Goal: Task Accomplishment & Management: Manage account settings

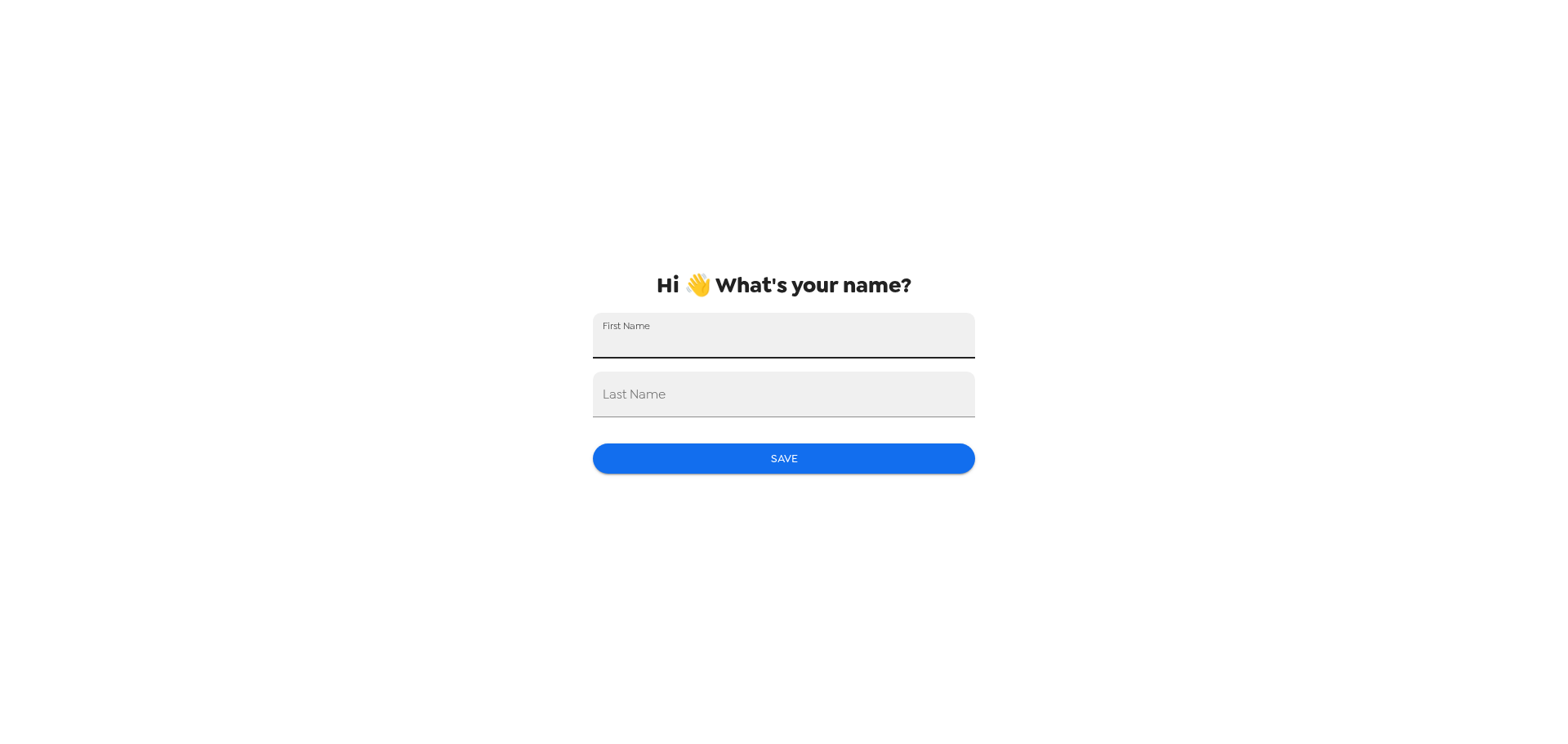
click at [830, 338] on input "First Name" at bounding box center [783, 336] width 382 height 46
type input "Rashi"
type input "Varshney"
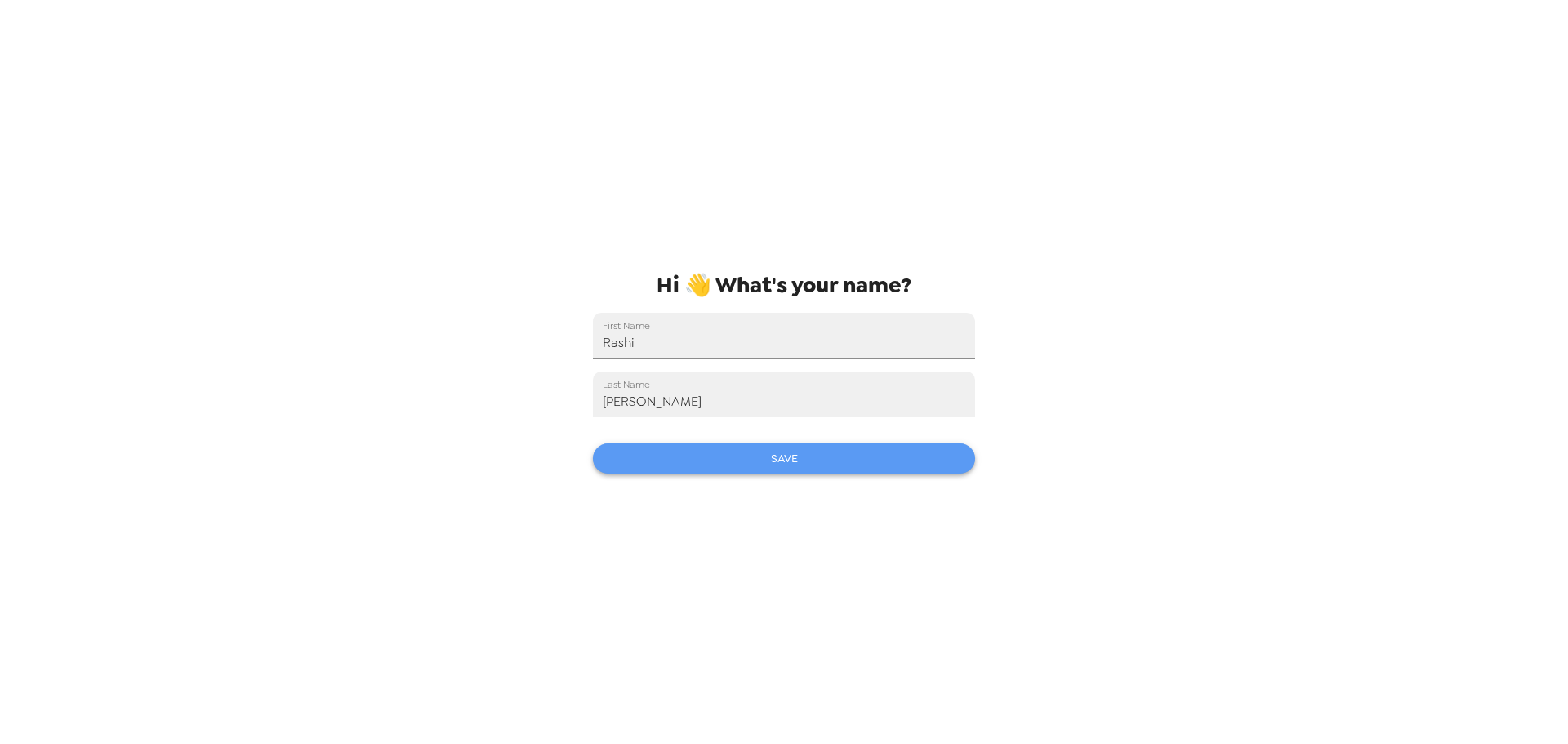
click at [866, 470] on button "Save" at bounding box center [783, 459] width 382 height 31
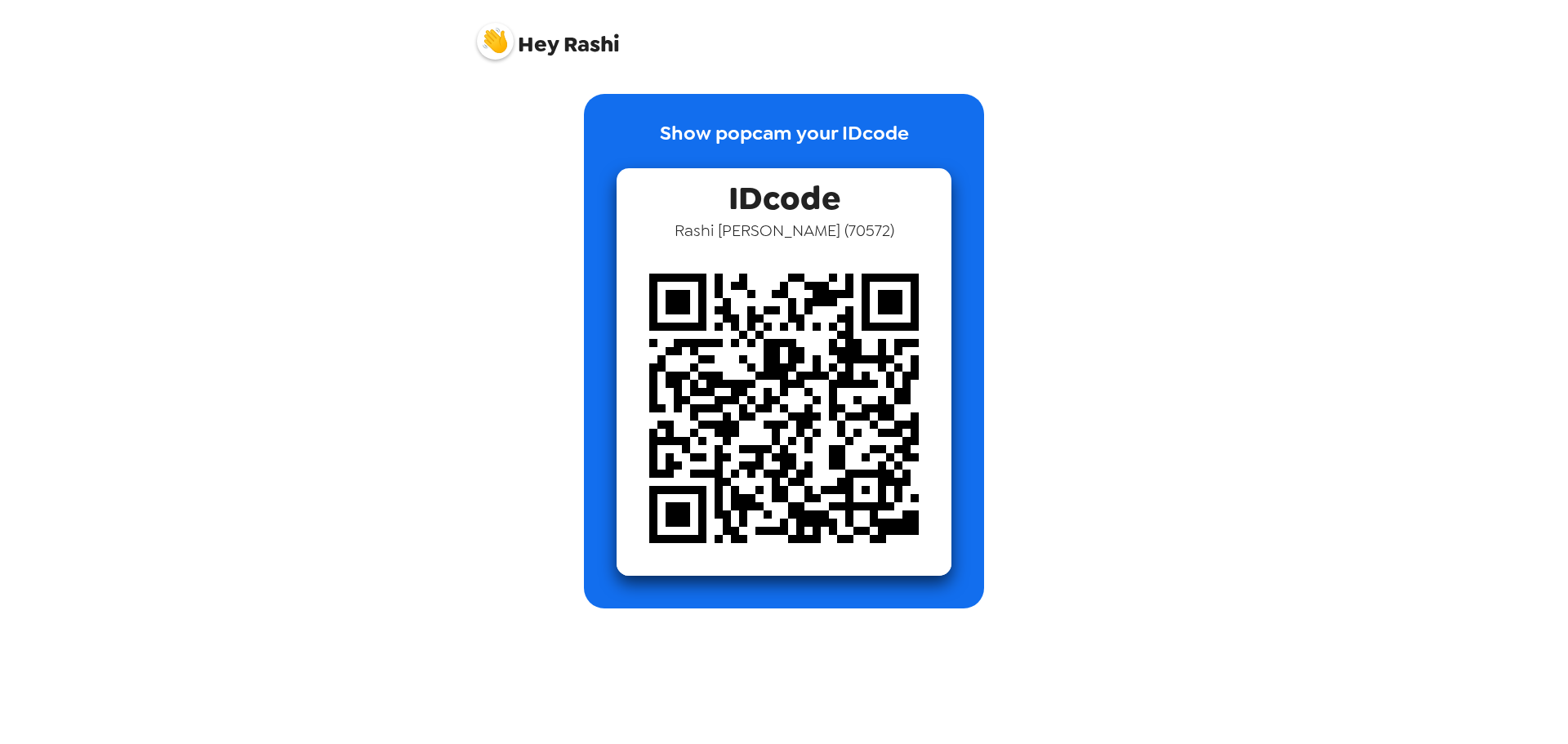
click at [1105, 417] on div "Show popcam your IDcode IDcode Rashi Varshney ( 70572 )" at bounding box center [784, 339] width 653 height 539
click at [500, 38] on img at bounding box center [495, 41] width 36 height 36
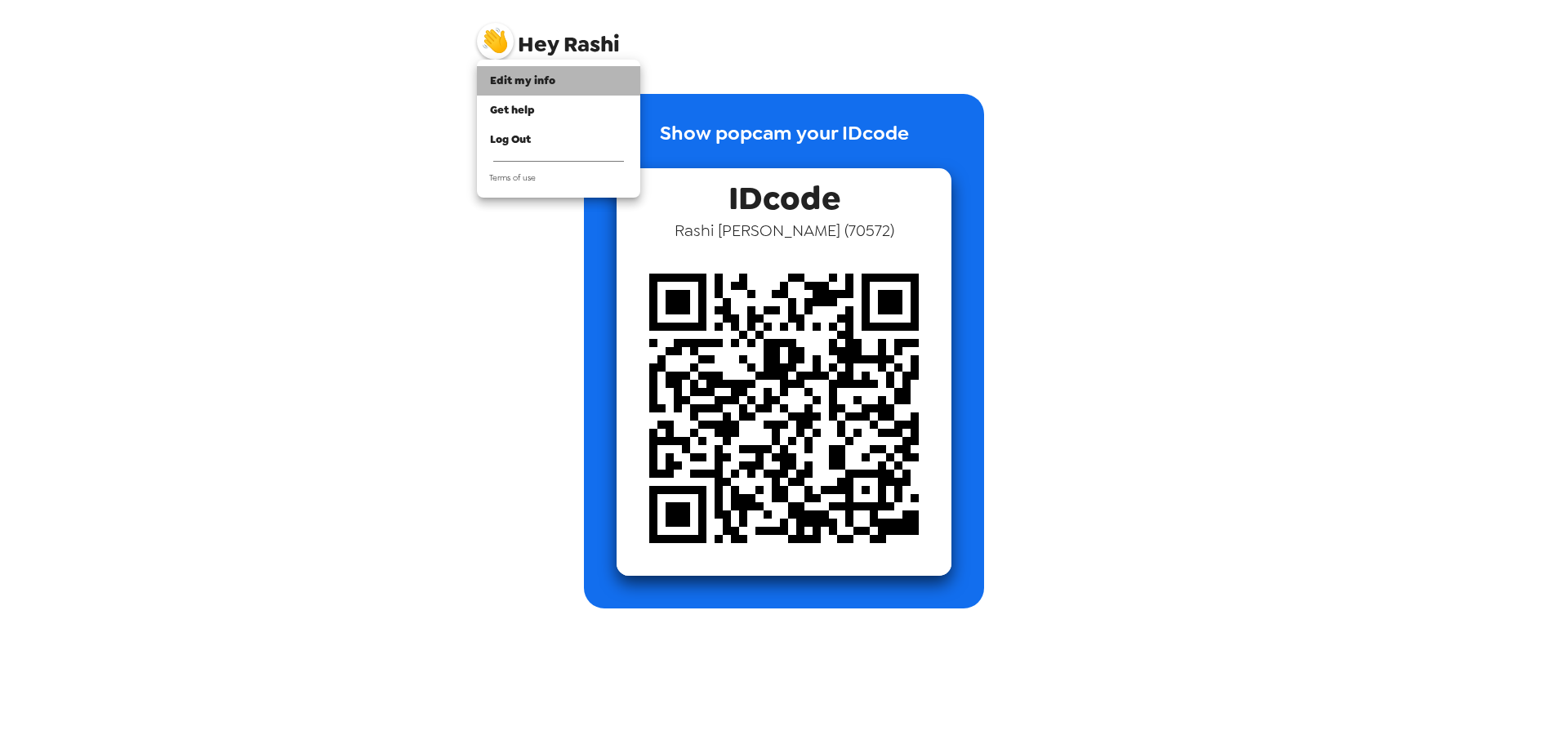
click at [537, 90] on li "Edit my info" at bounding box center [558, 80] width 164 height 30
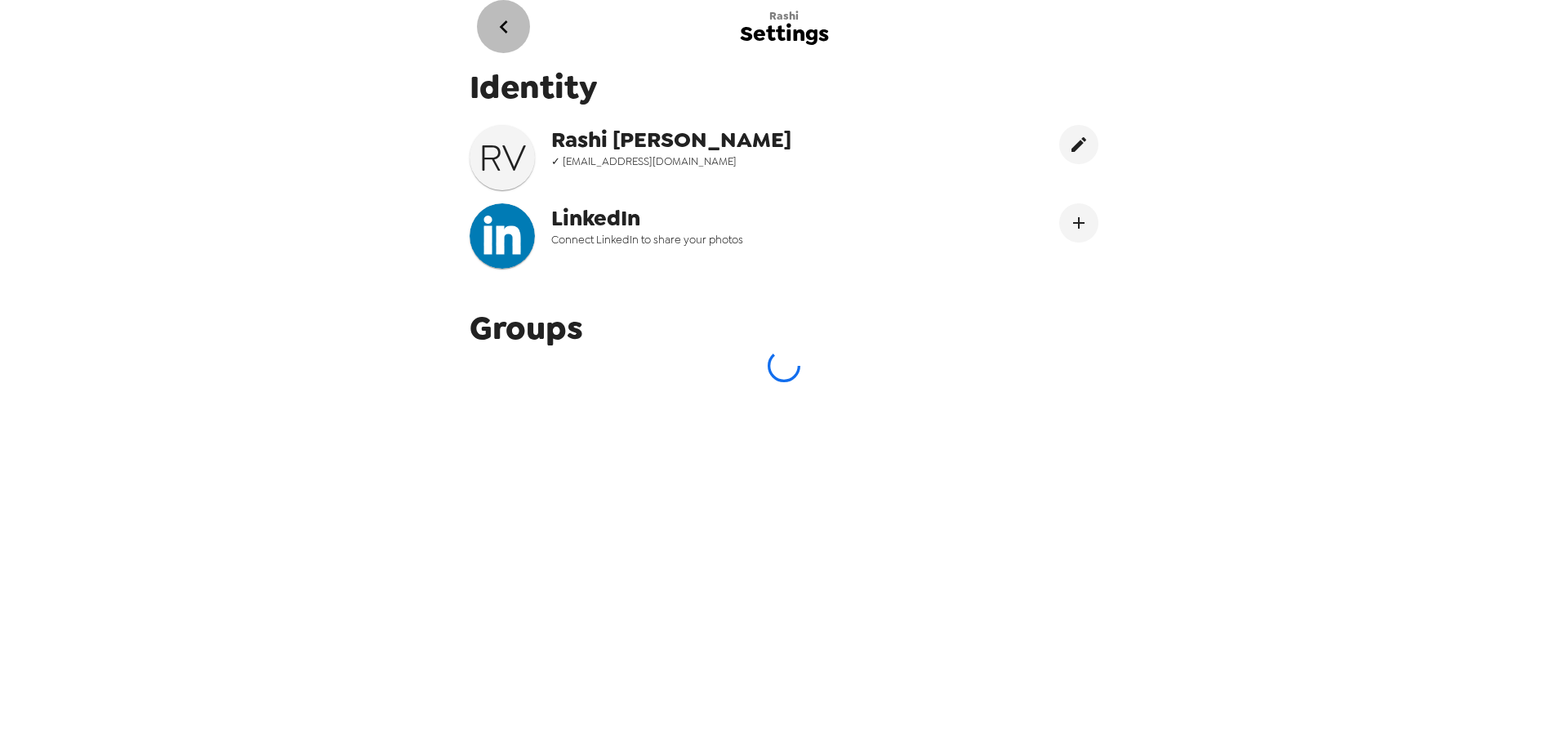
click at [509, 26] on icon "go back" at bounding box center [504, 27] width 26 height 26
